Goal: Task Accomplishment & Management: Complete application form

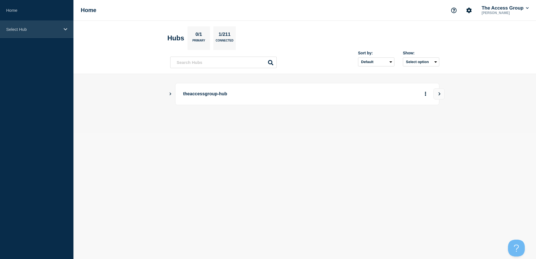
click at [27, 31] on p "Select Hub" at bounding box center [33, 29] width 54 height 5
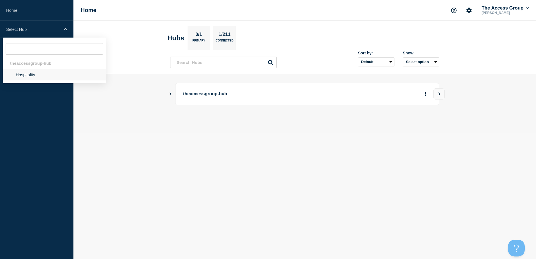
click at [26, 74] on li "Hospitality" at bounding box center [54, 74] width 103 height 11
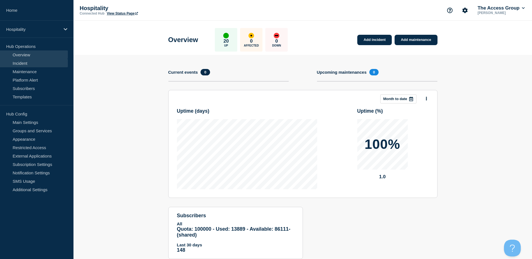
click at [18, 64] on link "Incident" at bounding box center [34, 63] width 68 height 8
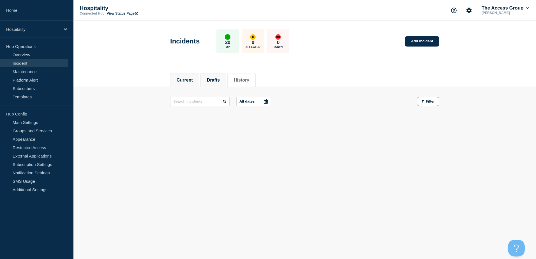
click at [212, 81] on button "Drafts" at bounding box center [213, 80] width 13 height 5
click at [249, 82] on button "History" at bounding box center [241, 80] width 15 height 5
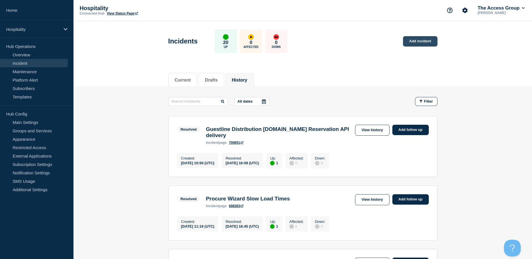
click at [421, 44] on link "Add incident" at bounding box center [420, 41] width 34 height 10
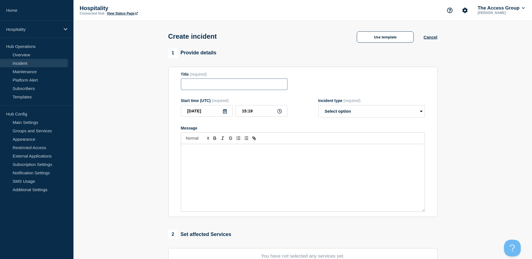
click at [236, 84] on input "Title" at bounding box center [234, 84] width 107 height 11
type input "S"
type input "CRS - RES failures"
click at [279, 113] on icon at bounding box center [279, 111] width 4 height 4
click at [259, 111] on input "15:19" at bounding box center [262, 110] width 52 height 11
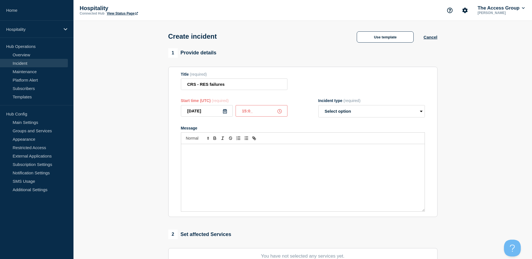
type input "15:00"
click at [354, 111] on select "Select option Investigating Identified Monitoring" at bounding box center [371, 111] width 107 height 12
click at [262, 158] on div "Message" at bounding box center [302, 177] width 243 height 67
click at [288, 156] on div "To enrich screen reader interactions, please activate Accessibility in Grammarl…" at bounding box center [302, 177] width 243 height 67
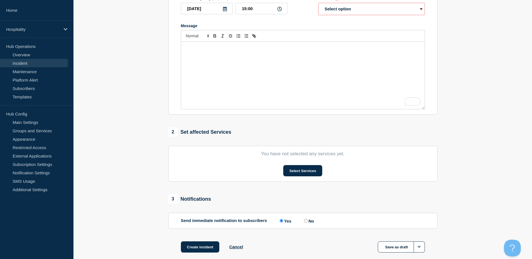
scroll to position [112, 0]
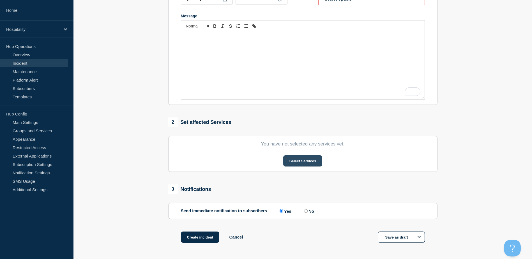
click at [312, 162] on button "Select Services" at bounding box center [302, 160] width 39 height 11
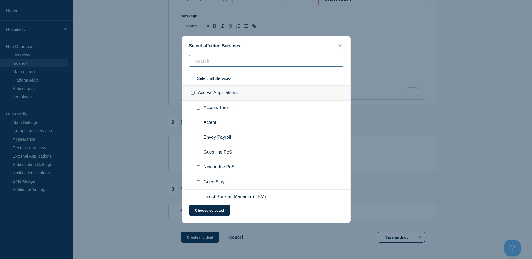
click at [223, 61] on input "text" at bounding box center [266, 60] width 154 height 11
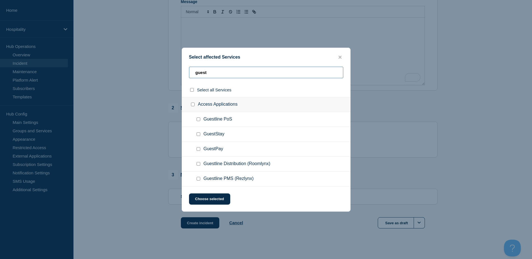
scroll to position [134, 0]
type input "guest"
click at [197, 119] on input "Guestline PoS checkbox" at bounding box center [199, 119] width 4 height 4
checkbox input "true"
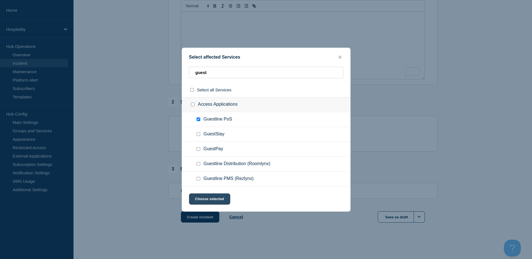
click at [209, 201] on button "Choose selected" at bounding box center [209, 198] width 41 height 11
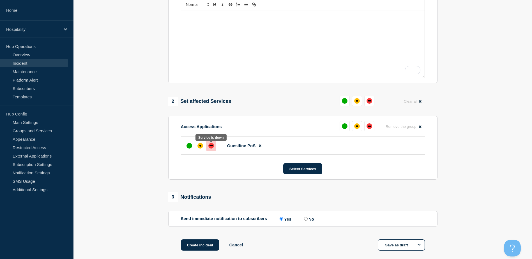
click at [209, 148] on div "down" at bounding box center [211, 146] width 6 height 6
click at [201, 147] on div "affected" at bounding box center [200, 146] width 6 height 6
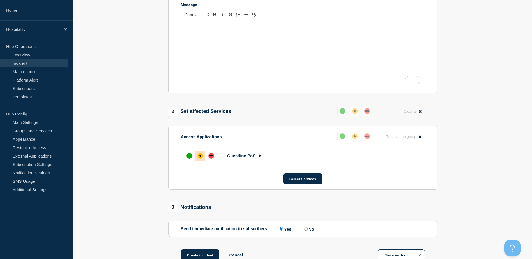
scroll to position [163, 0]
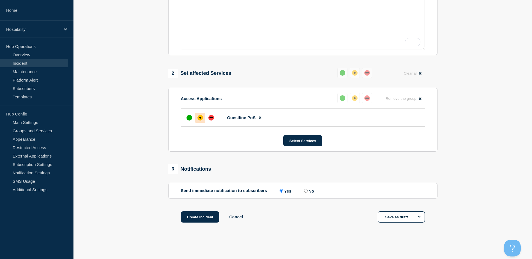
click at [306, 190] on input "No" at bounding box center [306, 191] width 4 height 4
radio input "true"
radio input "false"
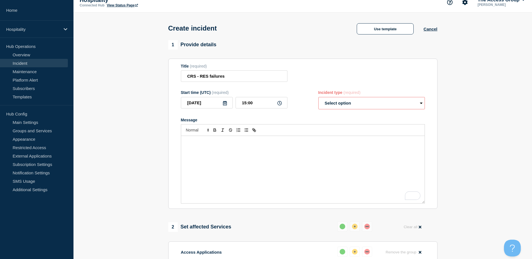
scroll to position [0, 0]
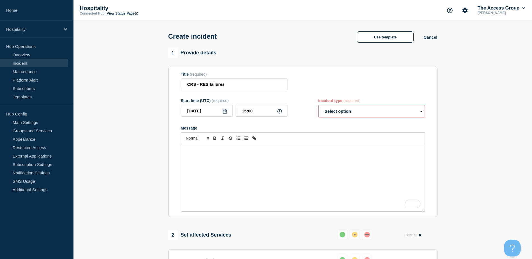
click at [34, 62] on link "Incident" at bounding box center [34, 63] width 68 height 8
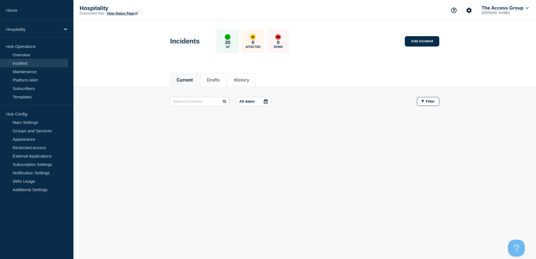
click at [120, 14] on link "View Status Page" at bounding box center [122, 13] width 31 height 4
click at [33, 87] on link "Subscribers" at bounding box center [34, 88] width 68 height 8
